Goal: Task Accomplishment & Management: Manage account settings

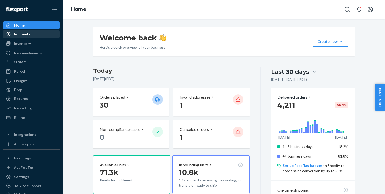
click at [35, 36] on div "Inbounds" at bounding box center [32, 33] width 56 height 7
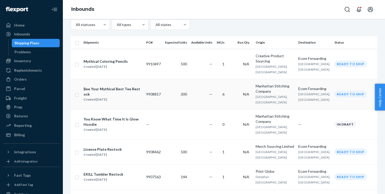
scroll to position [25, 0]
click at [109, 93] on div "Bee Your Mythical Best Tee Restock" at bounding box center [113, 91] width 58 height 10
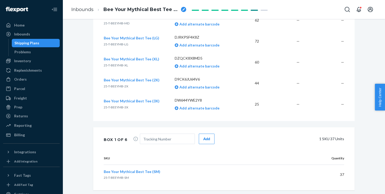
scroll to position [236, 0]
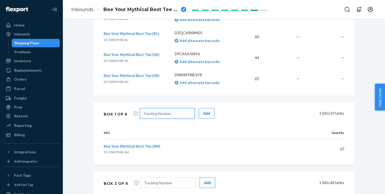
click at [164, 111] on input "text" at bounding box center [167, 113] width 55 height 10
paste input "1Z45T87T0347352476"
type input "1Z45T87T0347352476"
click at [204, 116] on div "Add" at bounding box center [206, 113] width 7 height 5
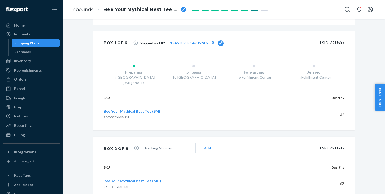
scroll to position [327, 0]
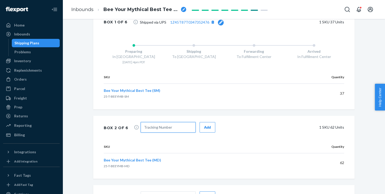
click at [156, 130] on input "text" at bounding box center [168, 127] width 55 height 10
paste input "1Z45T87T0347286486"
type input "1Z45T87T0347286486"
click at [201, 128] on button "Add" at bounding box center [208, 127] width 16 height 10
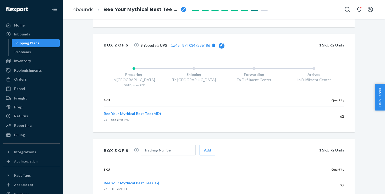
scroll to position [443, 0]
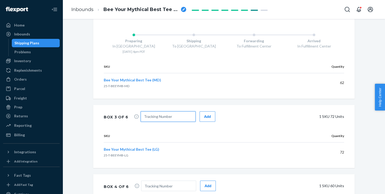
click at [171, 113] on input "text" at bounding box center [168, 116] width 55 height 10
paste input "1Z45T87T0346656499"
type input "1Z45T87T0346656499"
click at [206, 116] on div "Add" at bounding box center [207, 116] width 7 height 5
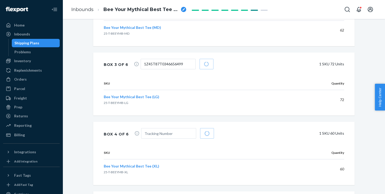
scroll to position [509, 0]
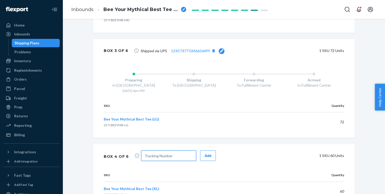
click at [174, 150] on input "text" at bounding box center [168, 155] width 55 height 10
paste input "1Z45T87T0346062504"
type input "1Z45T87T0346062504"
click at [207, 157] on div "Add" at bounding box center [208, 155] width 7 height 5
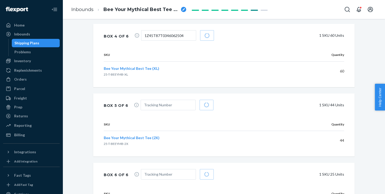
scroll to position [633, 0]
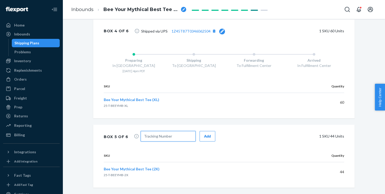
click at [162, 139] on input "text" at bounding box center [168, 136] width 55 height 10
paste input "1Z45T87T0346104512"
type input "1Z45T87T0346104512"
click at [204, 134] on div "Add" at bounding box center [207, 135] width 7 height 5
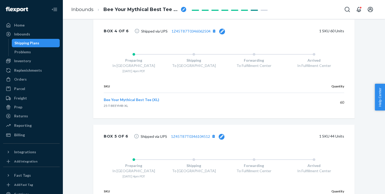
scroll to position [749, 0]
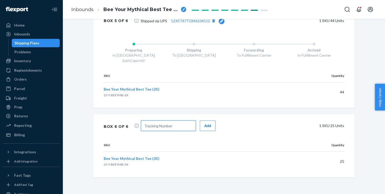
click at [165, 128] on input "text" at bounding box center [168, 125] width 55 height 10
paste input "1Z45T87T0347382523"
type input "1Z45T87T0347382523"
click at [206, 128] on div "Add" at bounding box center [207, 125] width 7 height 5
